Goal: Check status: Check status

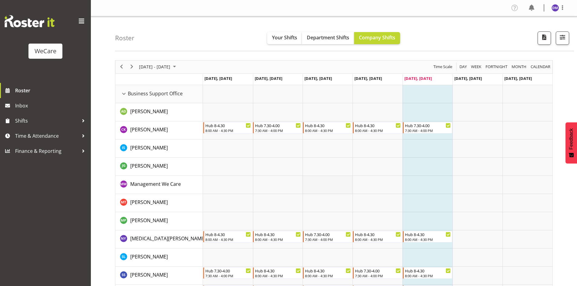
drag, startPoint x: 349, startPoint y: 196, endPoint x: 322, endPoint y: 176, distance: 33.3
click at [349, 196] on td "Timeline Week of August 15, 2025" at bounding box center [328, 203] width 50 height 18
click at [178, 63] on span "August 2025" at bounding box center [174, 67] width 7 height 8
click at [201, 82] on span "next month" at bounding box center [203, 82] width 11 height 11
click at [163, 103] on span "3" at bounding box center [164, 102] width 9 height 9
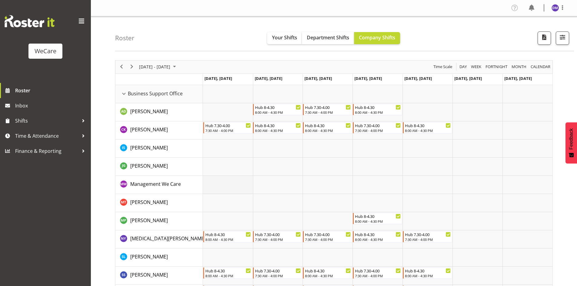
click at [232, 186] on td "Timeline Week of September 3, 2025" at bounding box center [228, 185] width 50 height 18
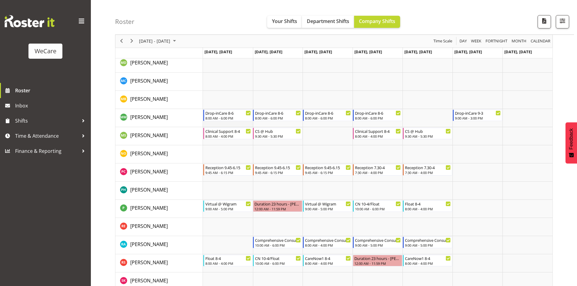
scroll to position [2091, 0]
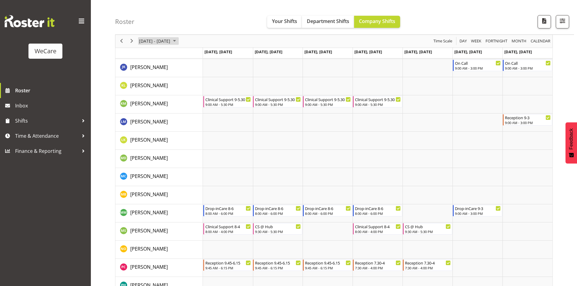
click at [171, 39] on span "[DATE] - [DATE]" at bounding box center [154, 42] width 32 height 8
click at [164, 97] on span "17" at bounding box center [164, 97] width 9 height 9
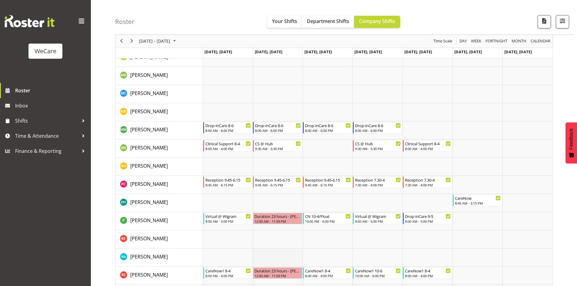
click at [282, 254] on td "Timeline Week of September 17, 2025" at bounding box center [278, 258] width 50 height 18
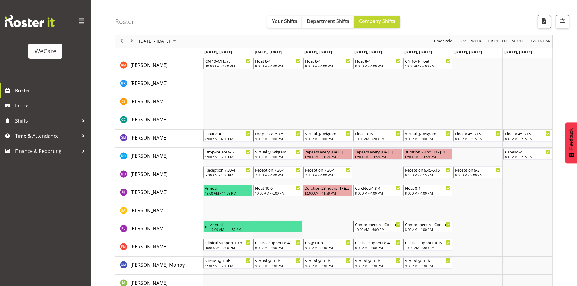
scroll to position [1719, 0]
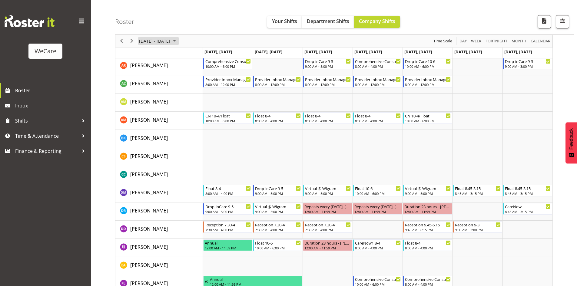
click at [178, 41] on span "September 2025" at bounding box center [174, 42] width 7 height 8
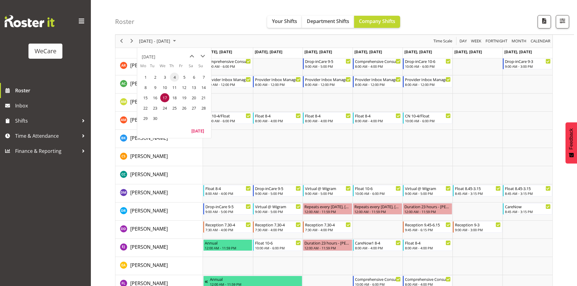
click at [175, 77] on span "4" at bounding box center [174, 77] width 9 height 9
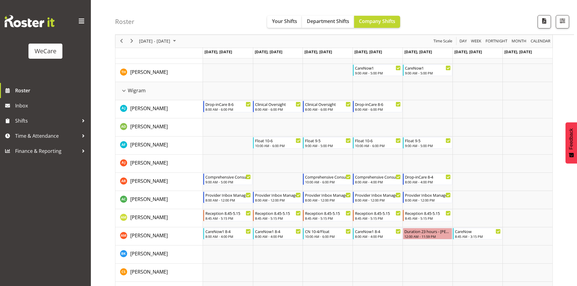
scroll to position [1680, 0]
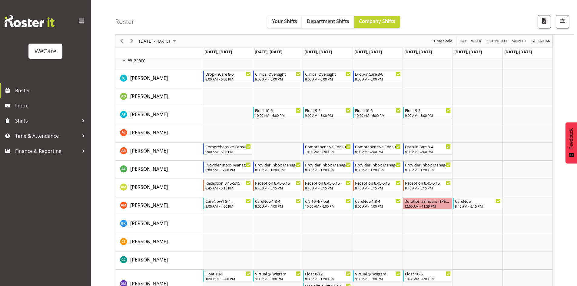
click at [326, 249] on td "Timeline Week of September 4, 2025" at bounding box center [328, 243] width 50 height 18
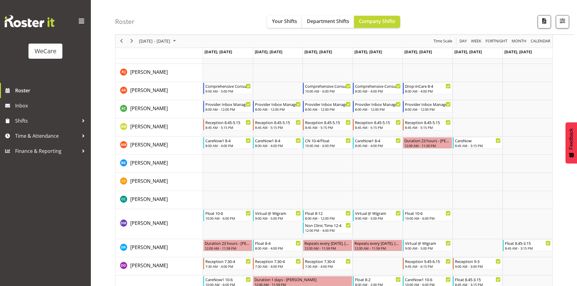
scroll to position [1802, 0]
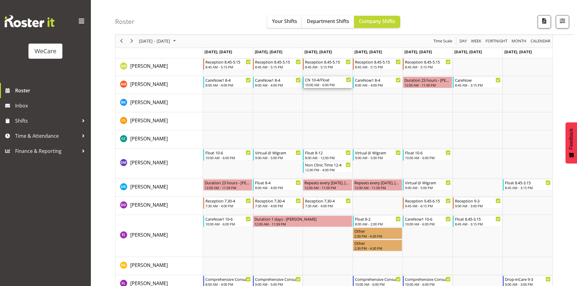
click at [321, 82] on div "CN 10-4/Float" at bounding box center [328, 80] width 46 height 6
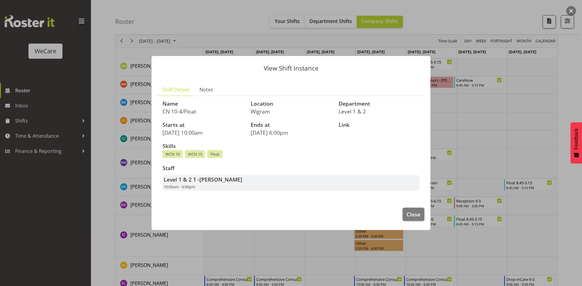
click at [464, 128] on div at bounding box center [291, 143] width 582 height 286
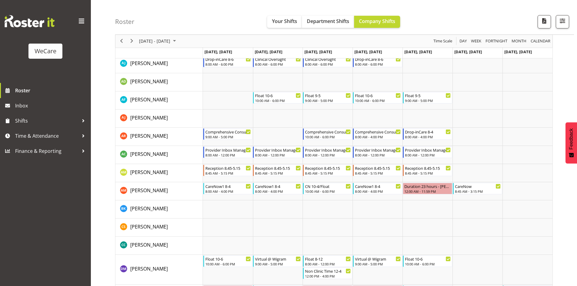
scroll to position [1680, 0]
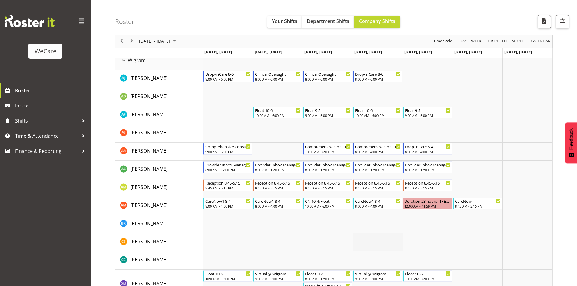
click at [381, 243] on td "Timeline Week of September 4, 2025" at bounding box center [378, 243] width 50 height 18
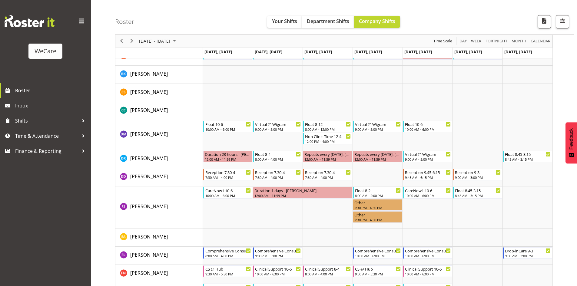
scroll to position [1832, 0]
